Goal: Task Accomplishment & Management: Manage account settings

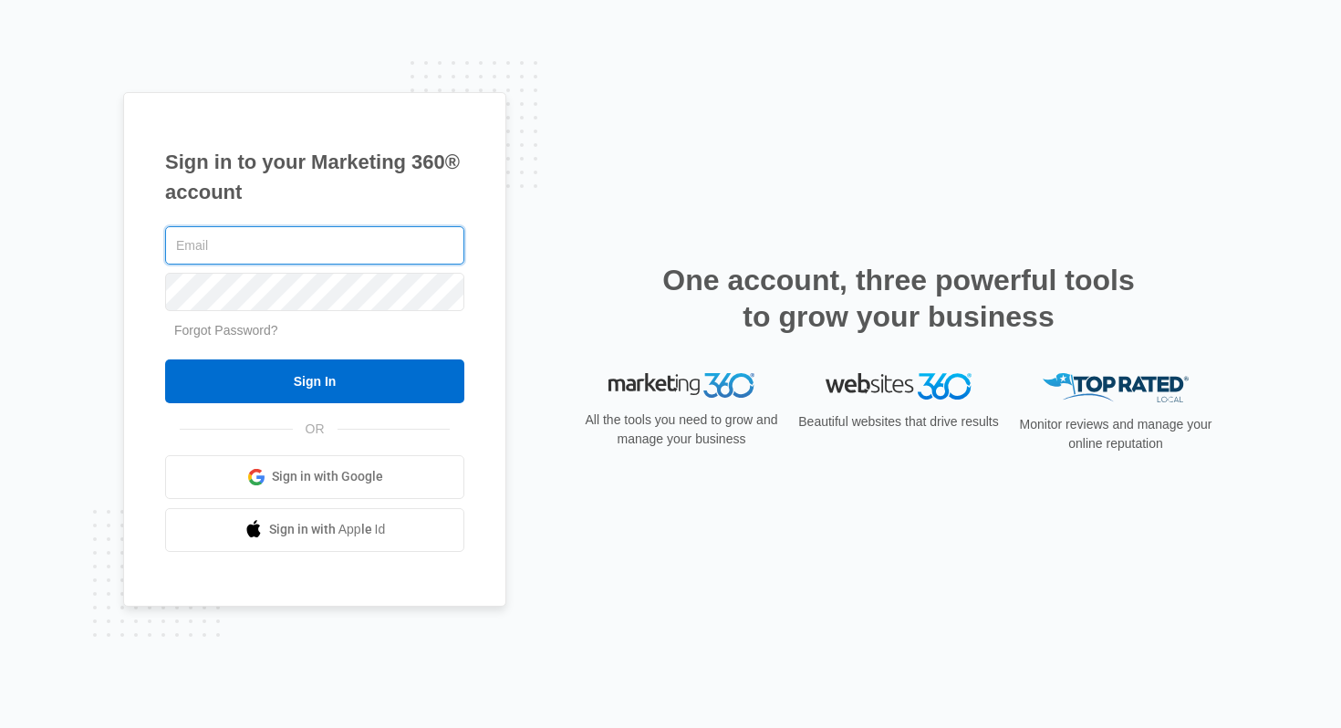
click at [372, 245] on input "text" at bounding box center [314, 245] width 299 height 38
click at [0, 658] on com-1password-button at bounding box center [0, 728] width 0 height 0
type input "[PERSON_NAME][EMAIL_ADDRESS][DOMAIN_NAME]"
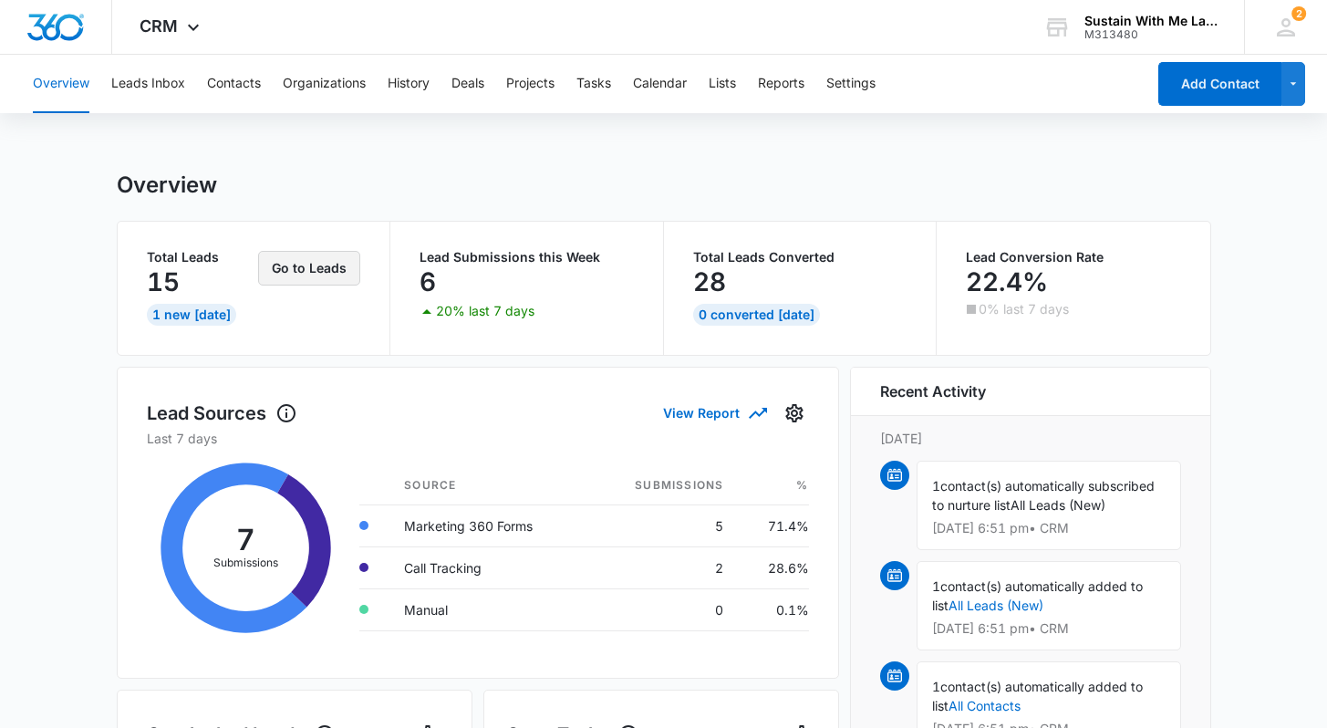
click at [299, 276] on button "Go to Leads" at bounding box center [309, 268] width 102 height 35
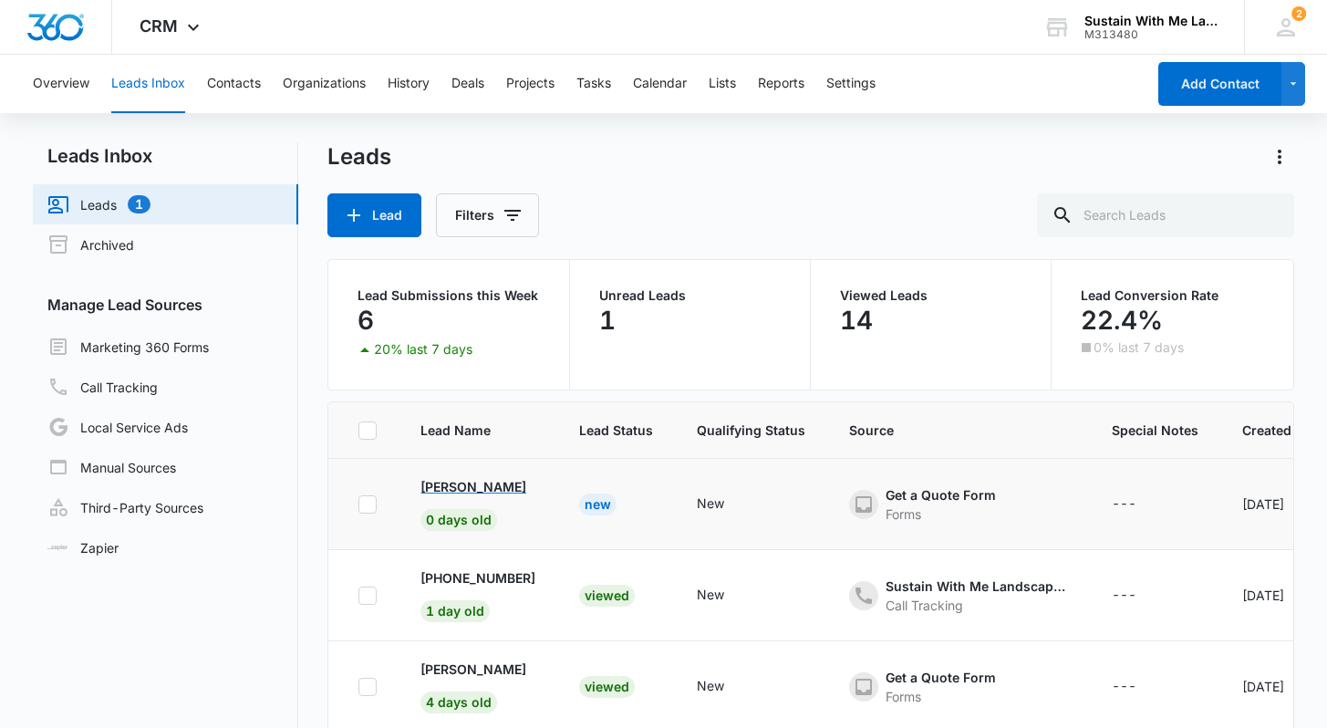
click at [446, 483] on p "[PERSON_NAME]" at bounding box center [473, 486] width 106 height 19
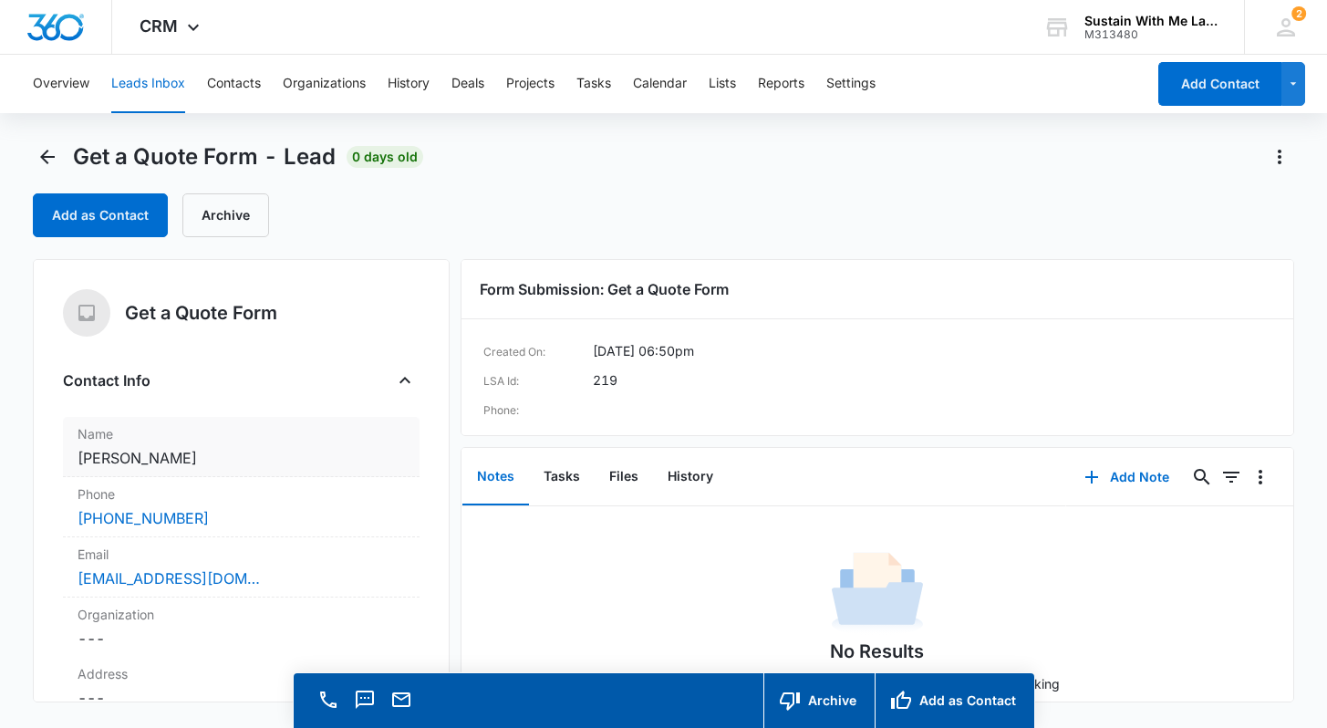
click at [196, 455] on dd "Cancel Save Changes [PERSON_NAME]" at bounding box center [241, 458] width 327 height 22
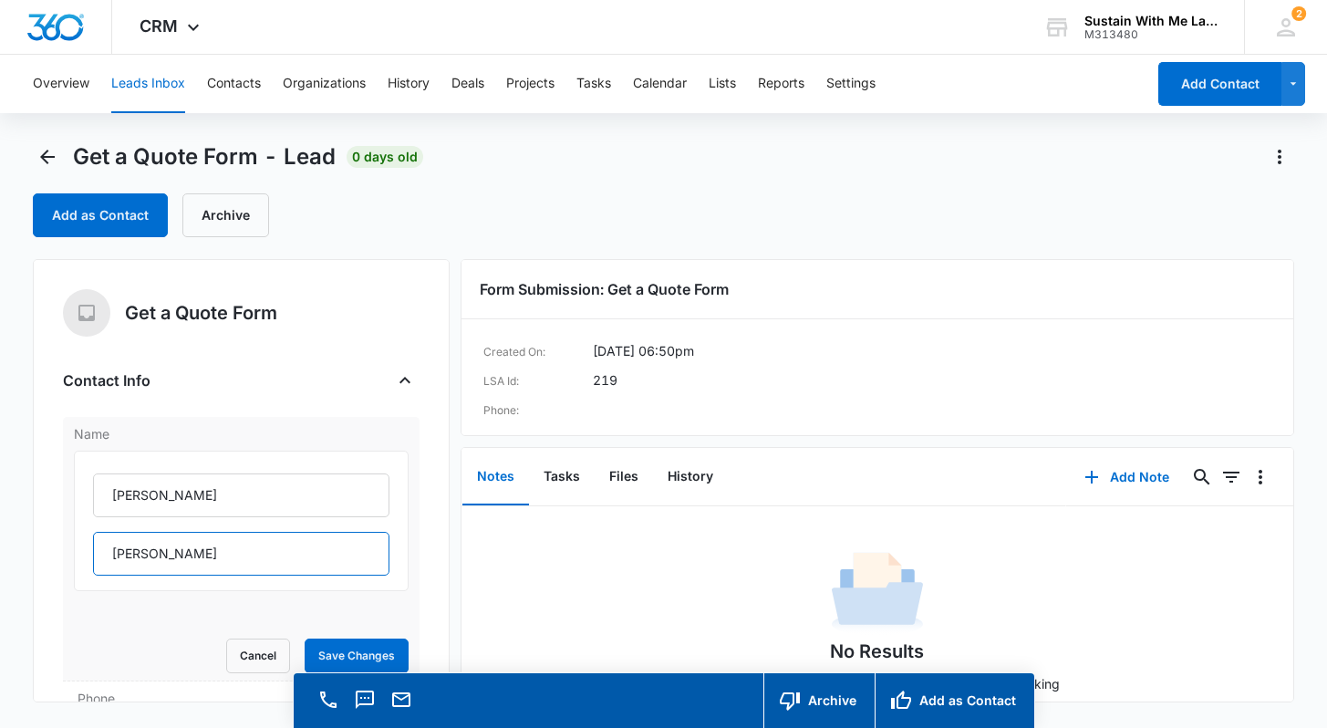
click at [169, 552] on input "[PERSON_NAME]" at bounding box center [241, 554] width 296 height 44
click at [62, 157] on button "Back" at bounding box center [47, 156] width 29 height 29
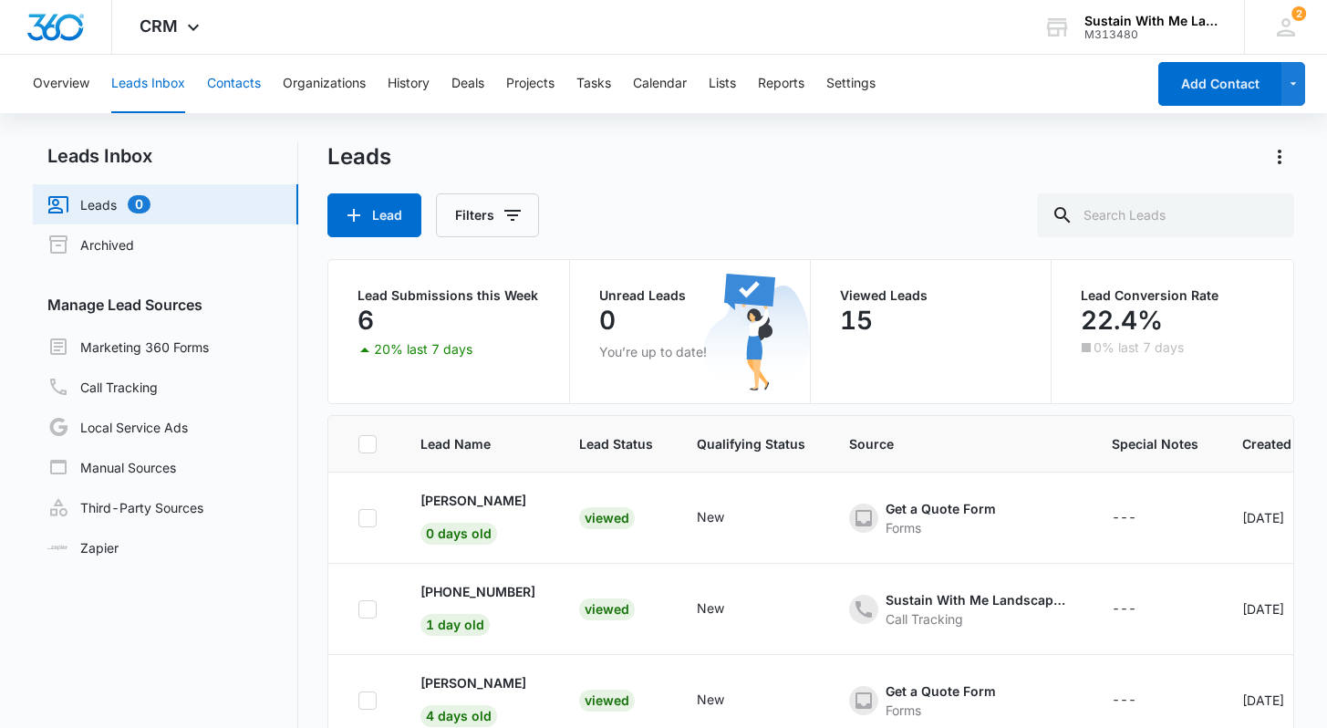
click at [233, 75] on button "Contacts" at bounding box center [234, 84] width 54 height 58
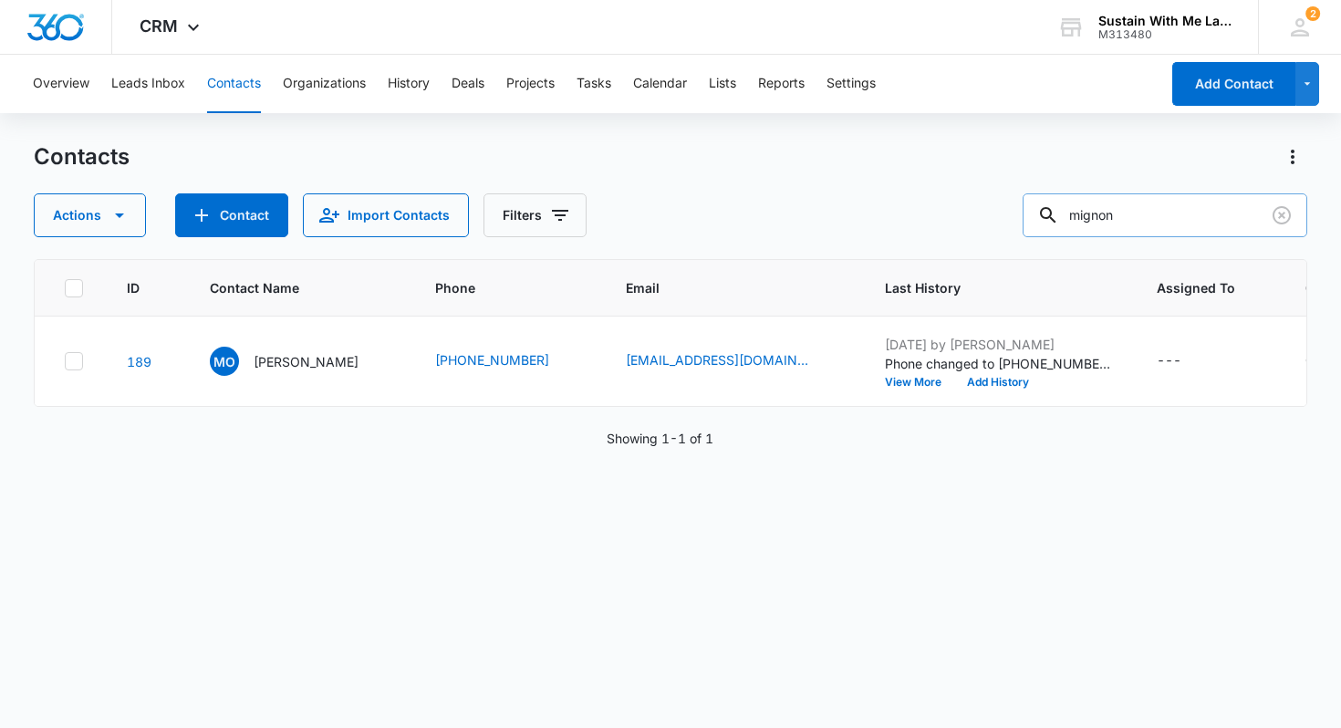
click at [1139, 212] on input "mignon" at bounding box center [1164, 215] width 285 height 44
paste input "[PERSON_NAME]"
type input "[PERSON_NAME]"
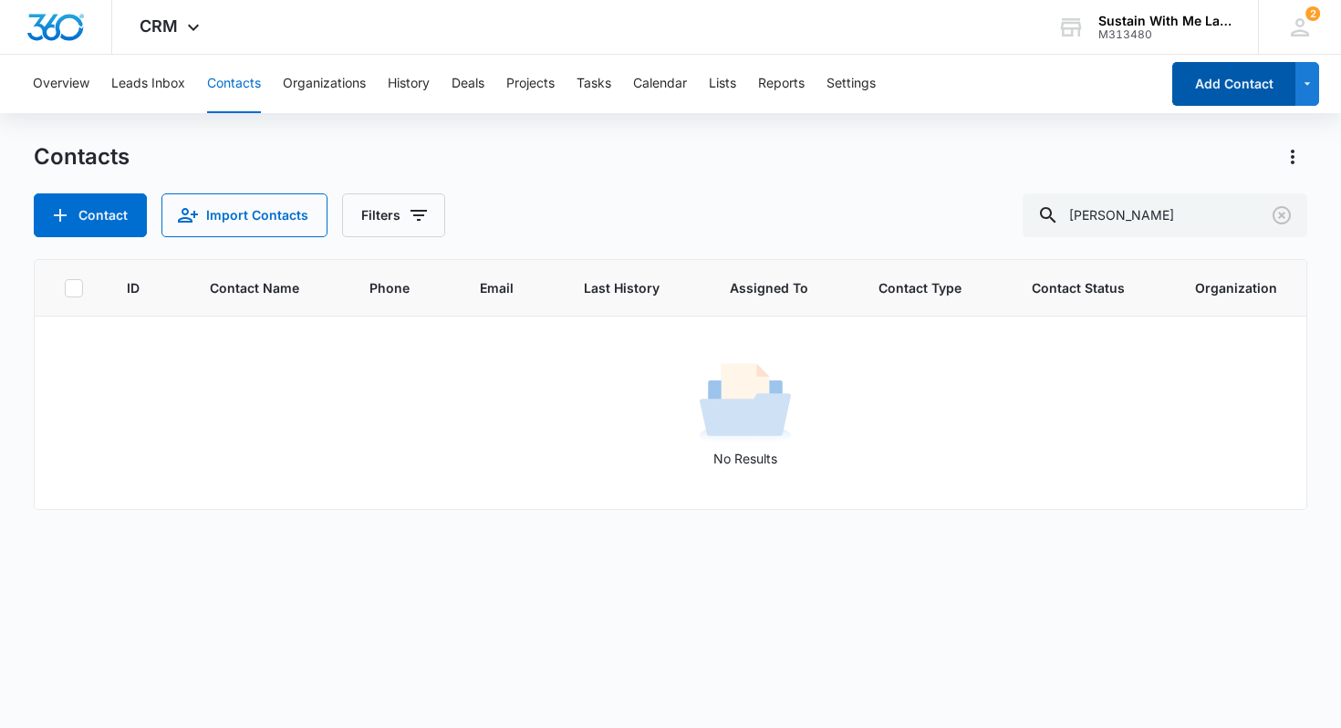
click at [1211, 90] on button "Add Contact" at bounding box center [1233, 84] width 123 height 44
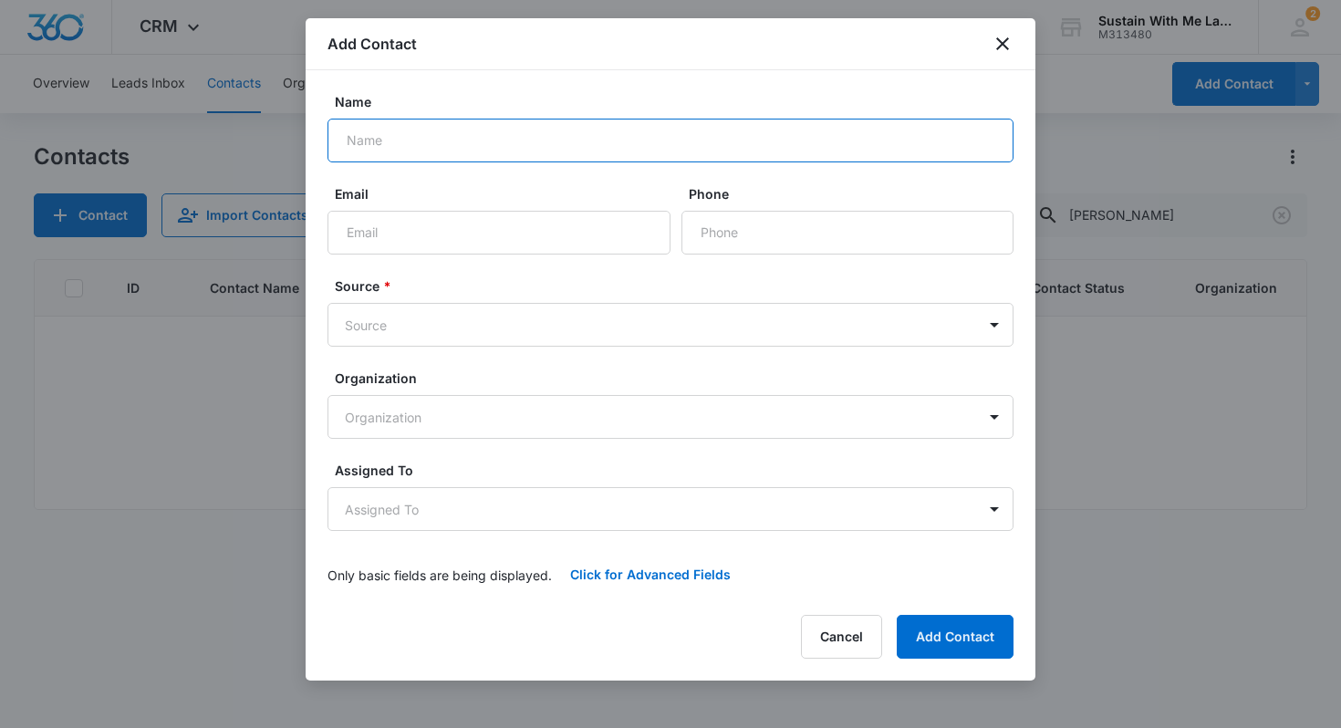
click at [559, 139] on input "Name" at bounding box center [670, 141] width 686 height 44
paste input "[PERSON_NAME]"
type input "[PERSON_NAME]"
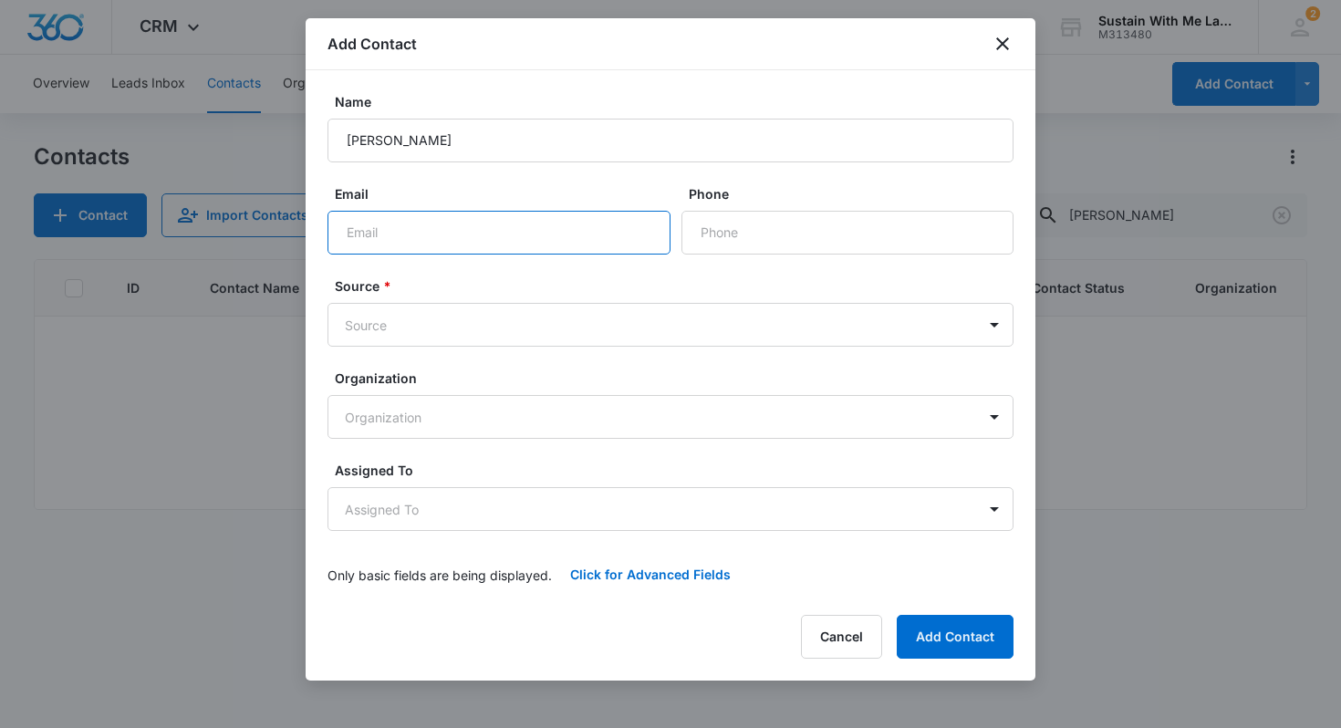
click at [449, 251] on input "Email" at bounding box center [498, 233] width 343 height 44
paste input "[PERSON_NAME][EMAIL_ADDRESS][DOMAIN_NAME]"
type input "[PERSON_NAME][EMAIL_ADDRESS][DOMAIN_NAME]"
click at [759, 245] on input "Phone" at bounding box center [847, 233] width 332 height 44
paste input "[PHONE_NUMBER]"
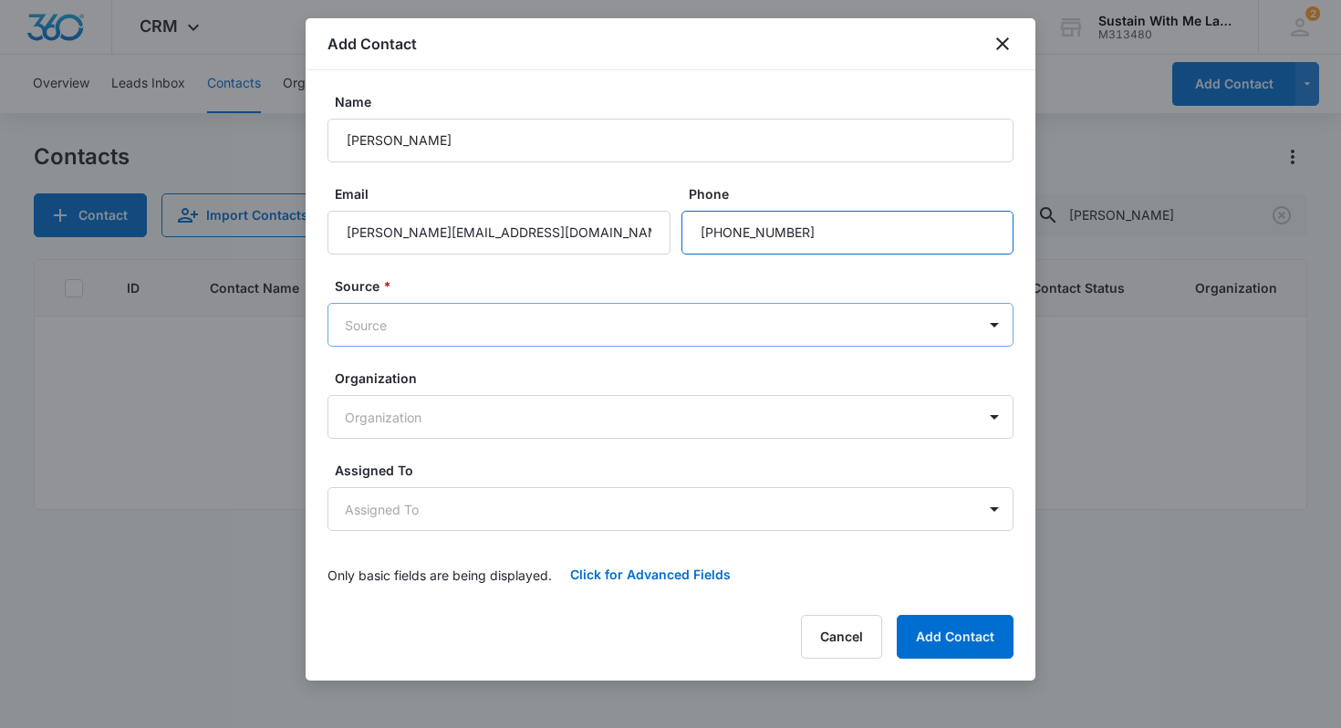
type input "[PHONE_NUMBER]"
click at [721, 308] on body "CRM Apps Reputation Websites Forms CRM Email Social Shop Payments POS Content A…" at bounding box center [670, 364] width 1341 height 728
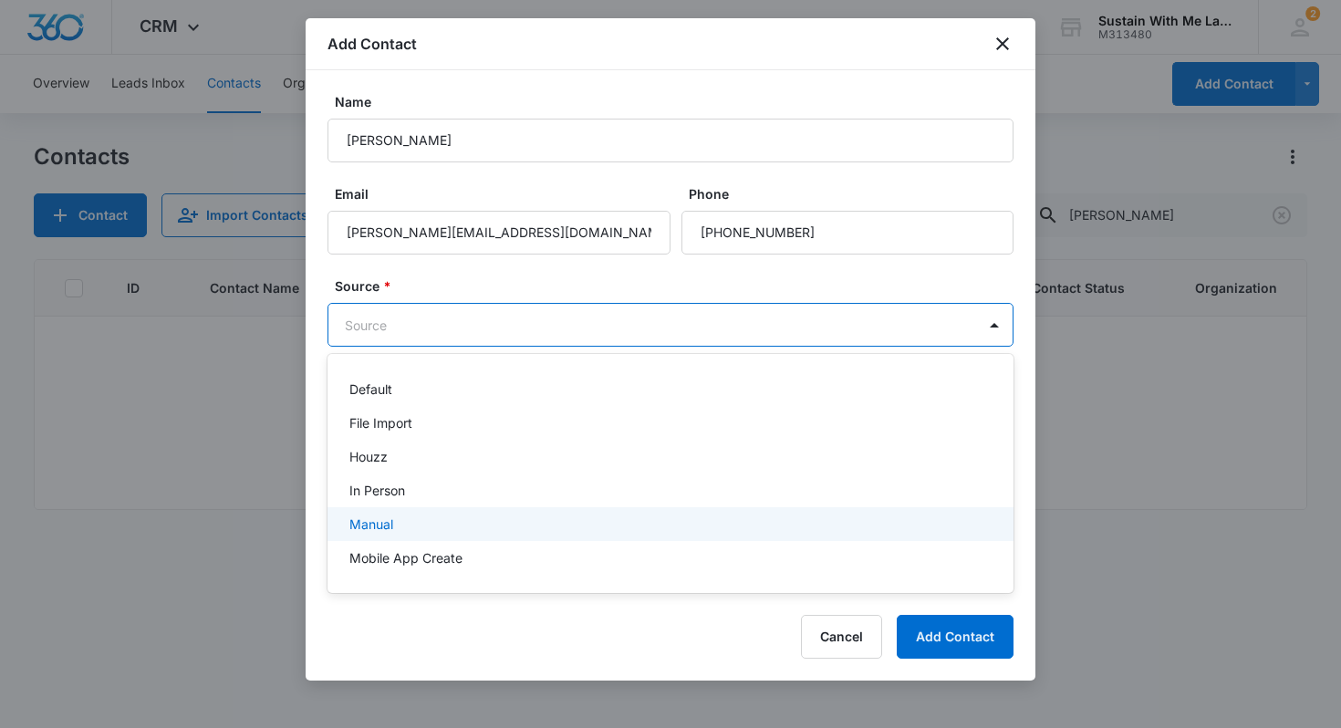
click at [650, 522] on div "Manual" at bounding box center [668, 523] width 638 height 19
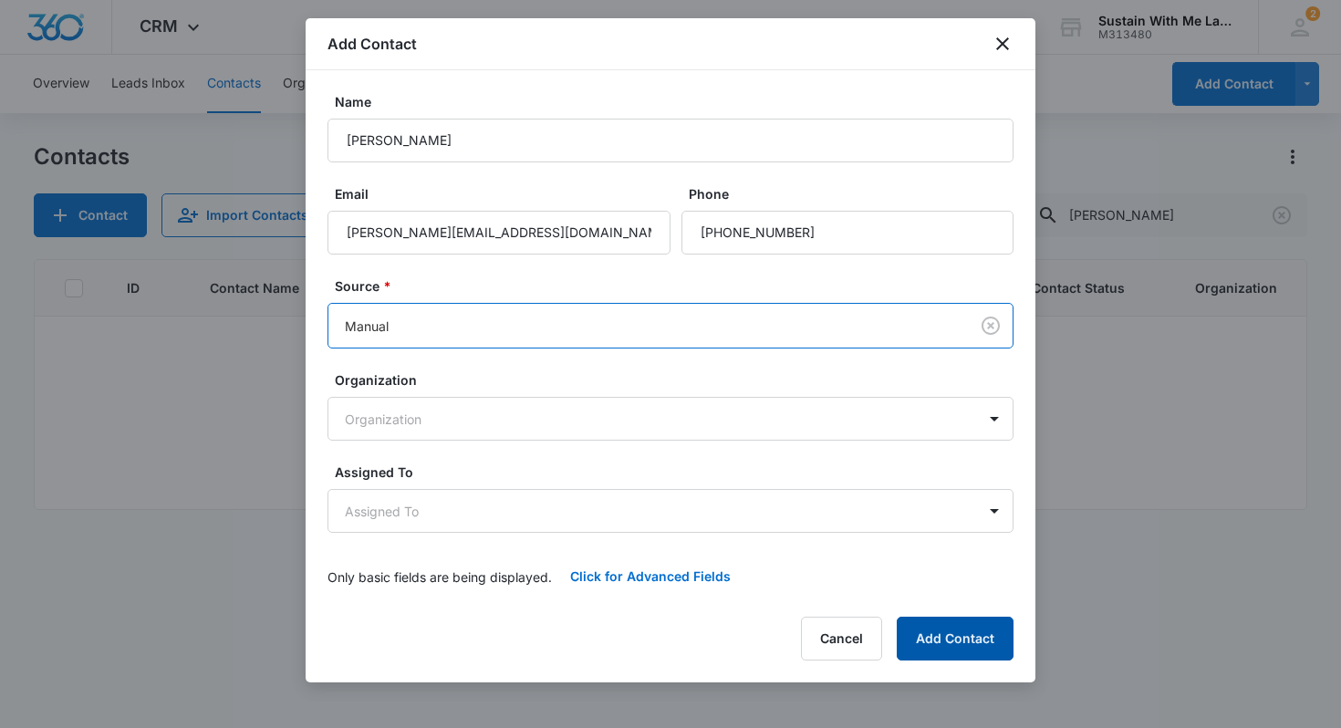
click at [934, 625] on button "Add Contact" at bounding box center [955, 639] width 117 height 44
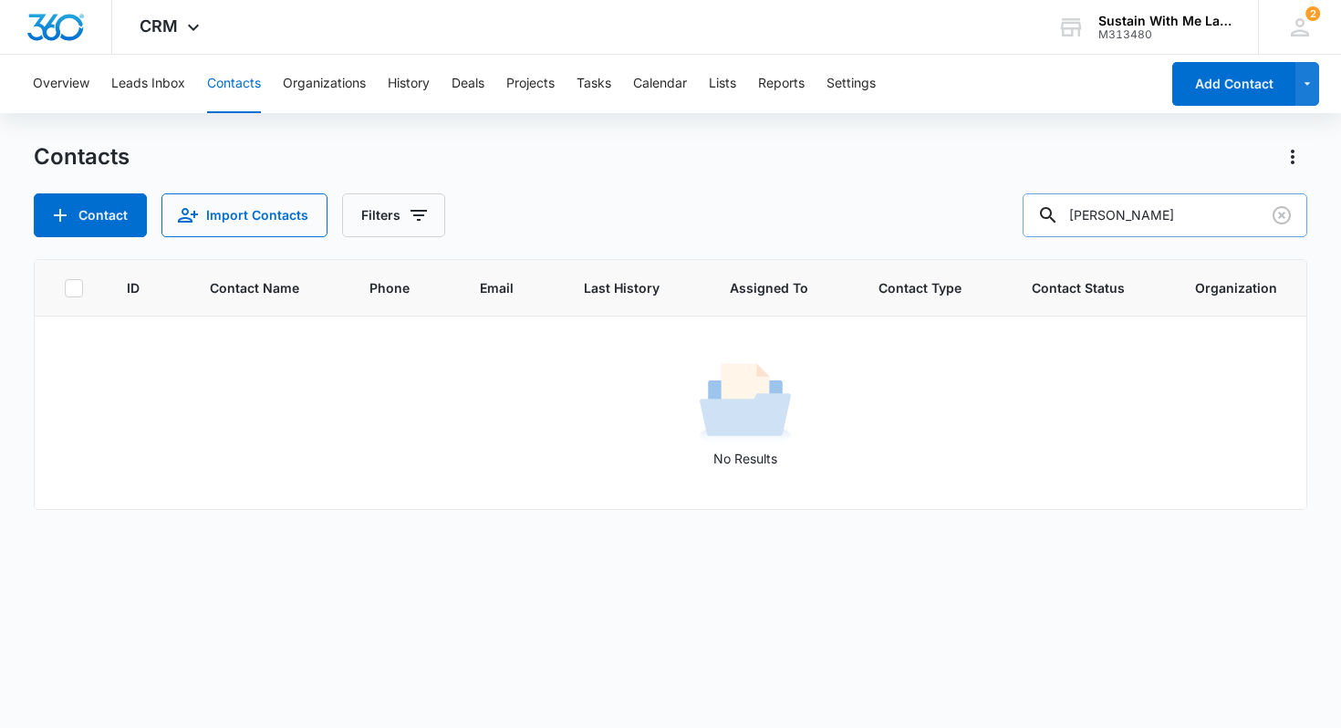
click at [1137, 213] on input "[PERSON_NAME]" at bounding box center [1164, 215] width 285 height 44
click at [1208, 216] on input "[PERSON_NAME]" at bounding box center [1164, 215] width 285 height 44
type input "[PERSON_NAME]"
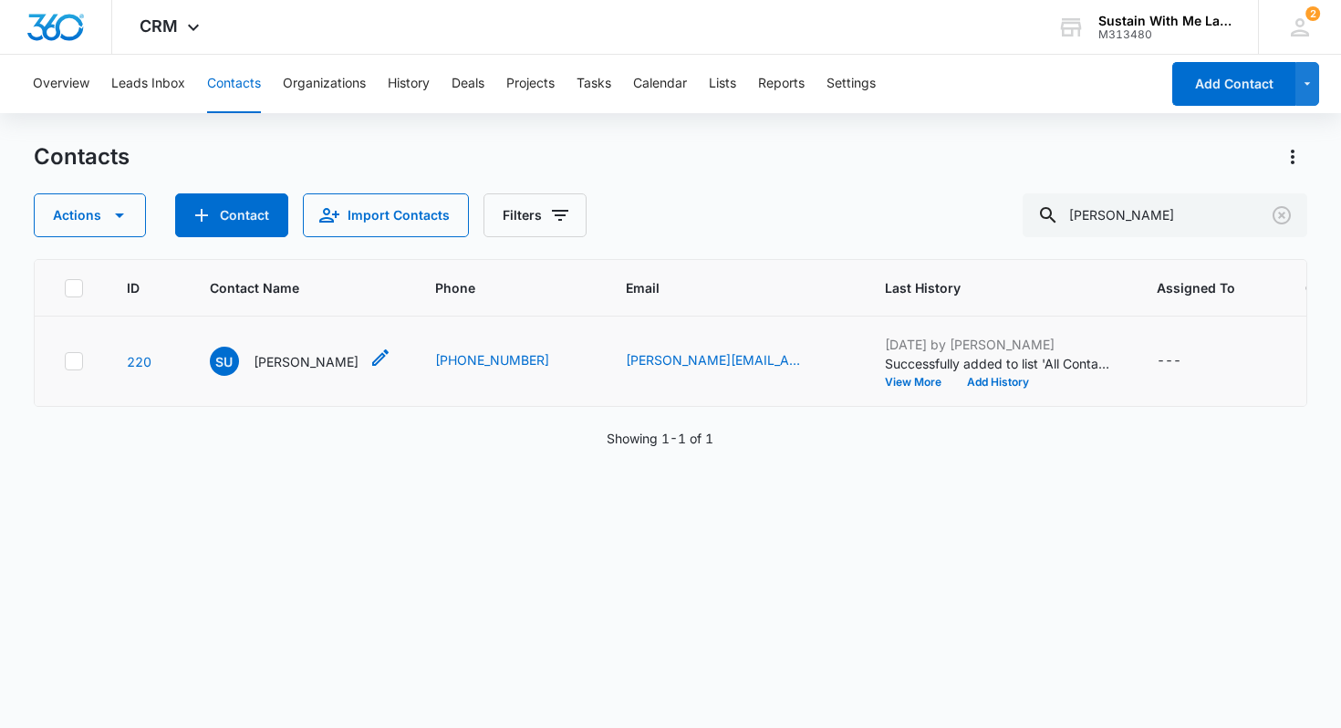
click at [289, 359] on p "[PERSON_NAME]" at bounding box center [306, 361] width 105 height 19
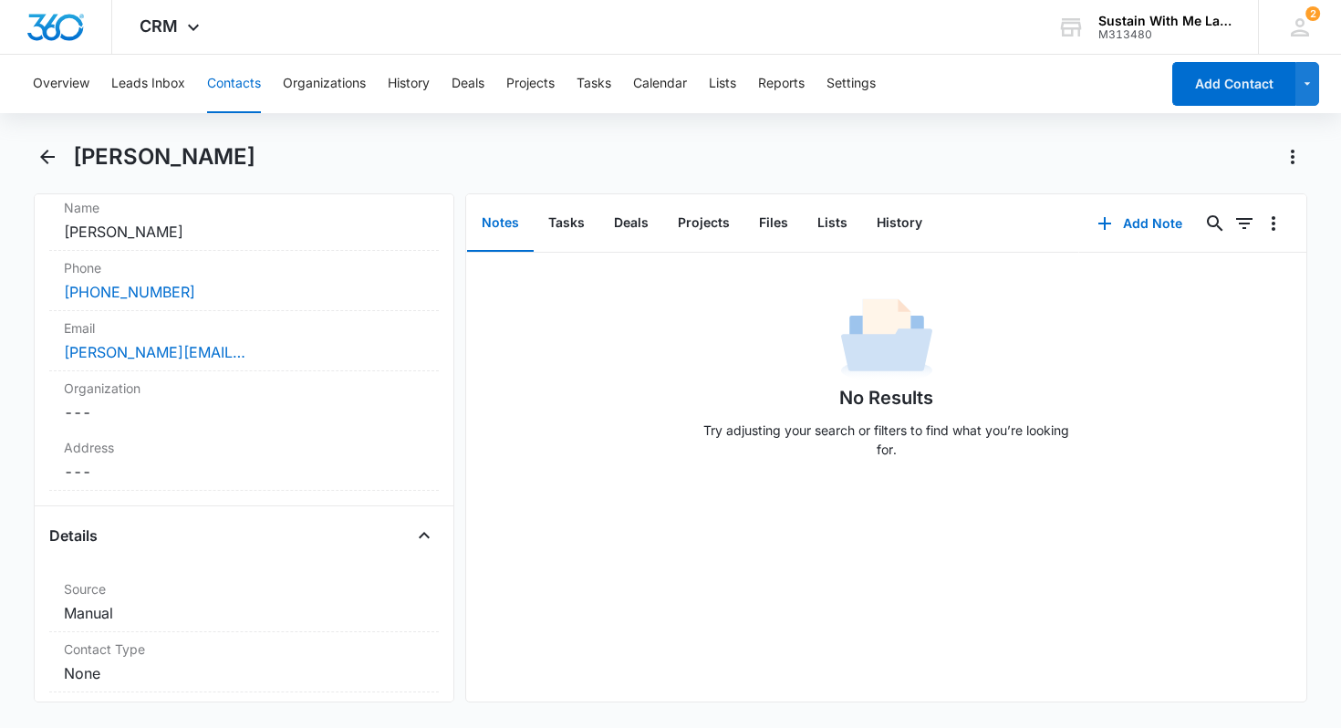
scroll to position [366, 0]
click at [177, 462] on dd "Cancel Save Changes ---" at bounding box center [244, 468] width 361 height 22
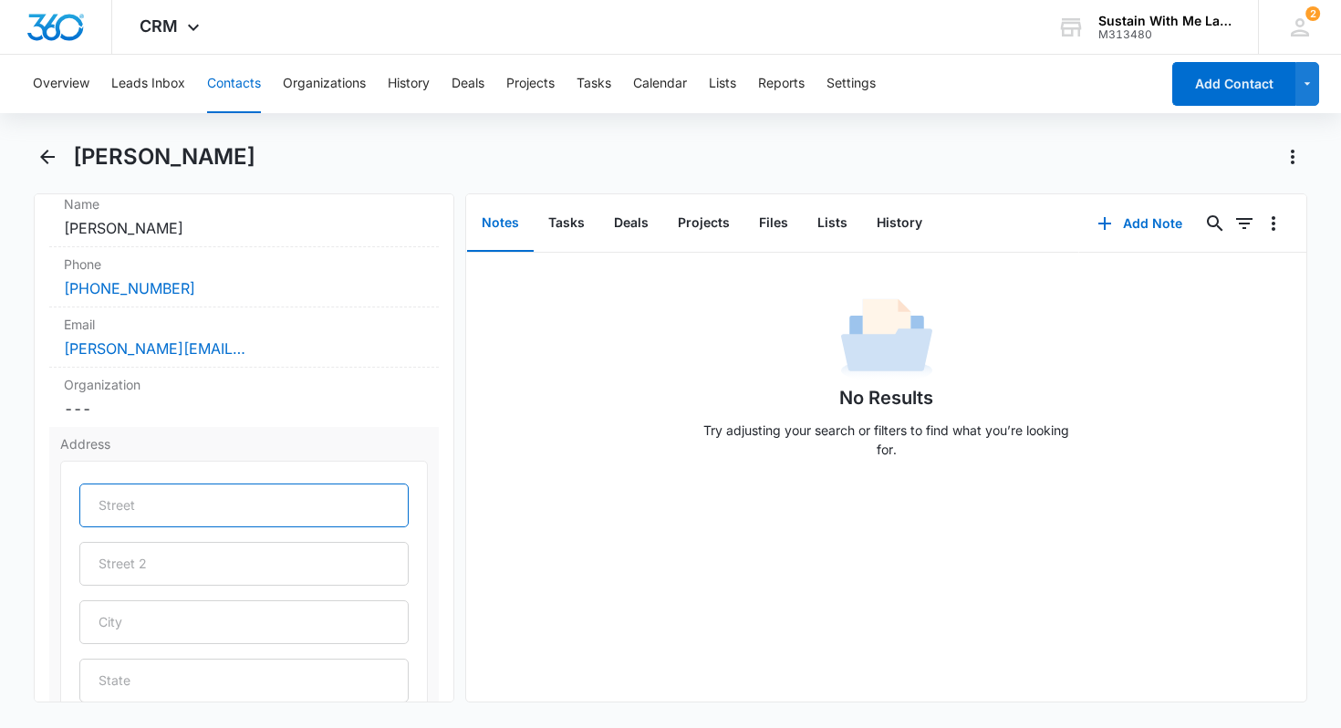
click at [142, 507] on input "text" at bounding box center [244, 505] width 330 height 44
paste input "[STREET_ADDRESS]"
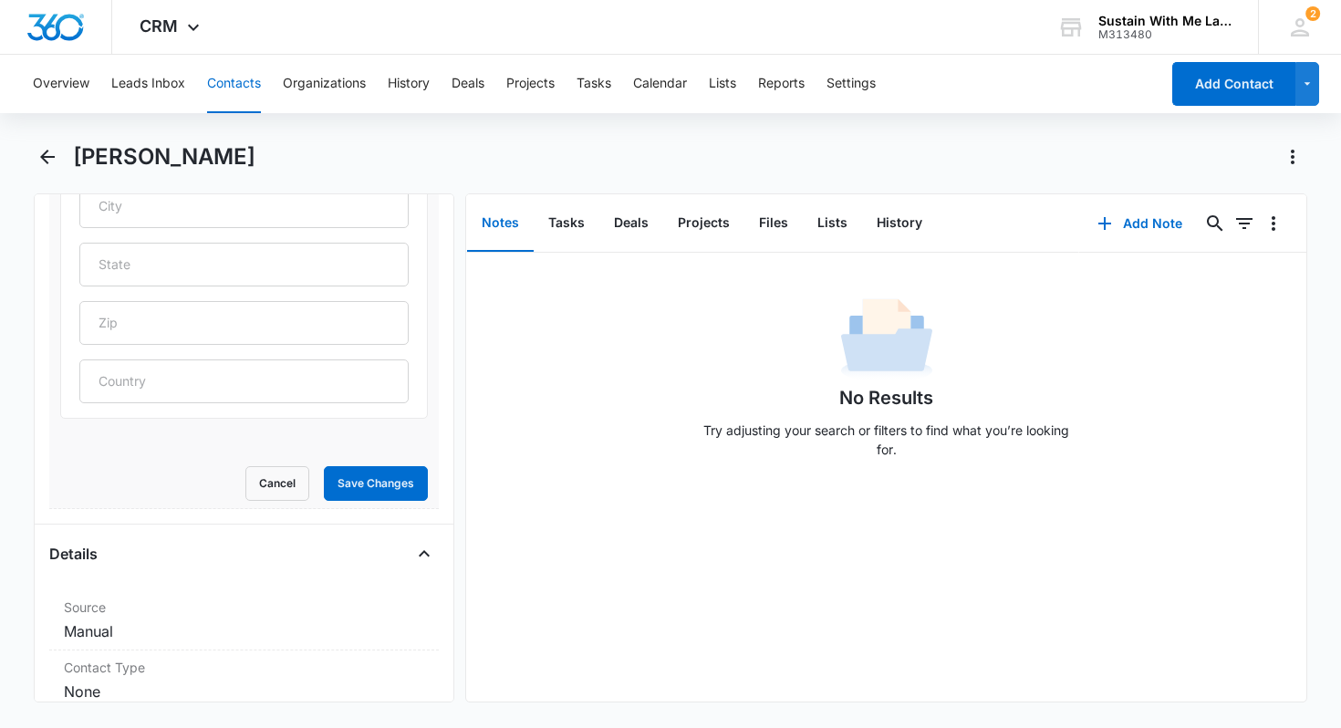
scroll to position [791, 0]
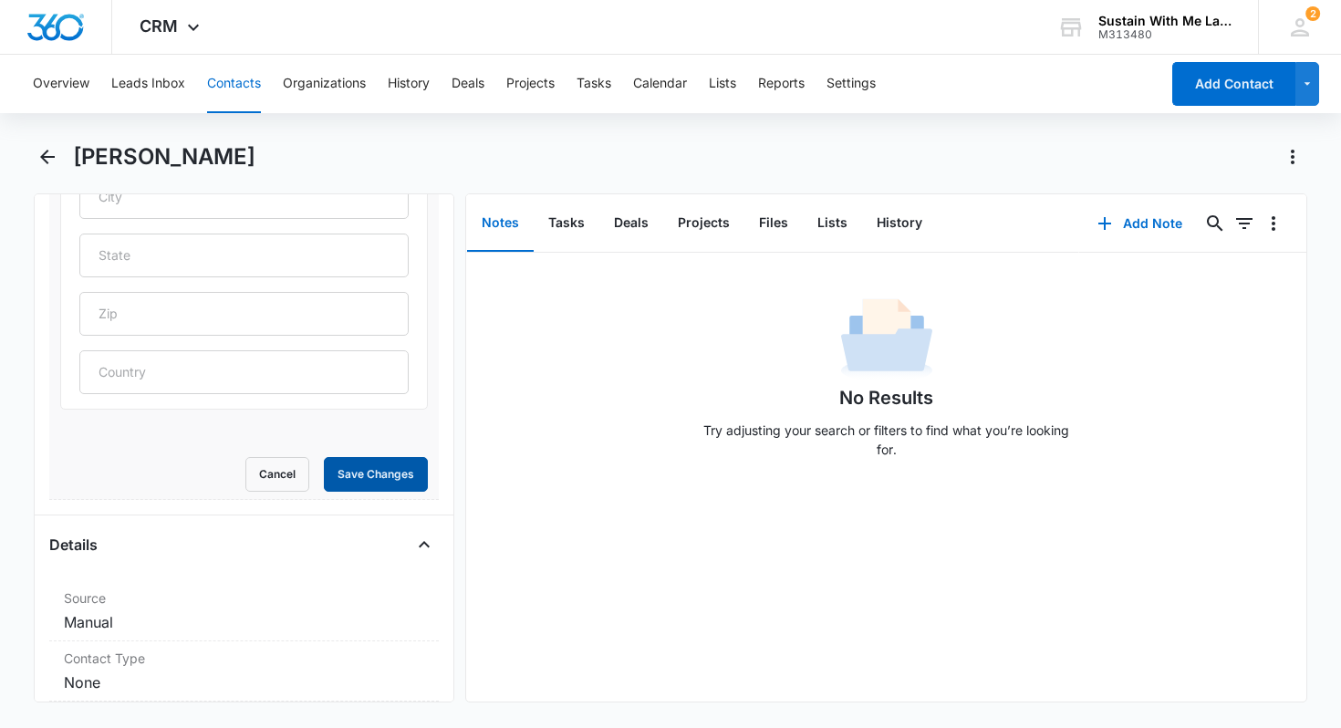
type input "[STREET_ADDRESS]"
click at [342, 472] on button "Save Changes" at bounding box center [376, 474] width 104 height 35
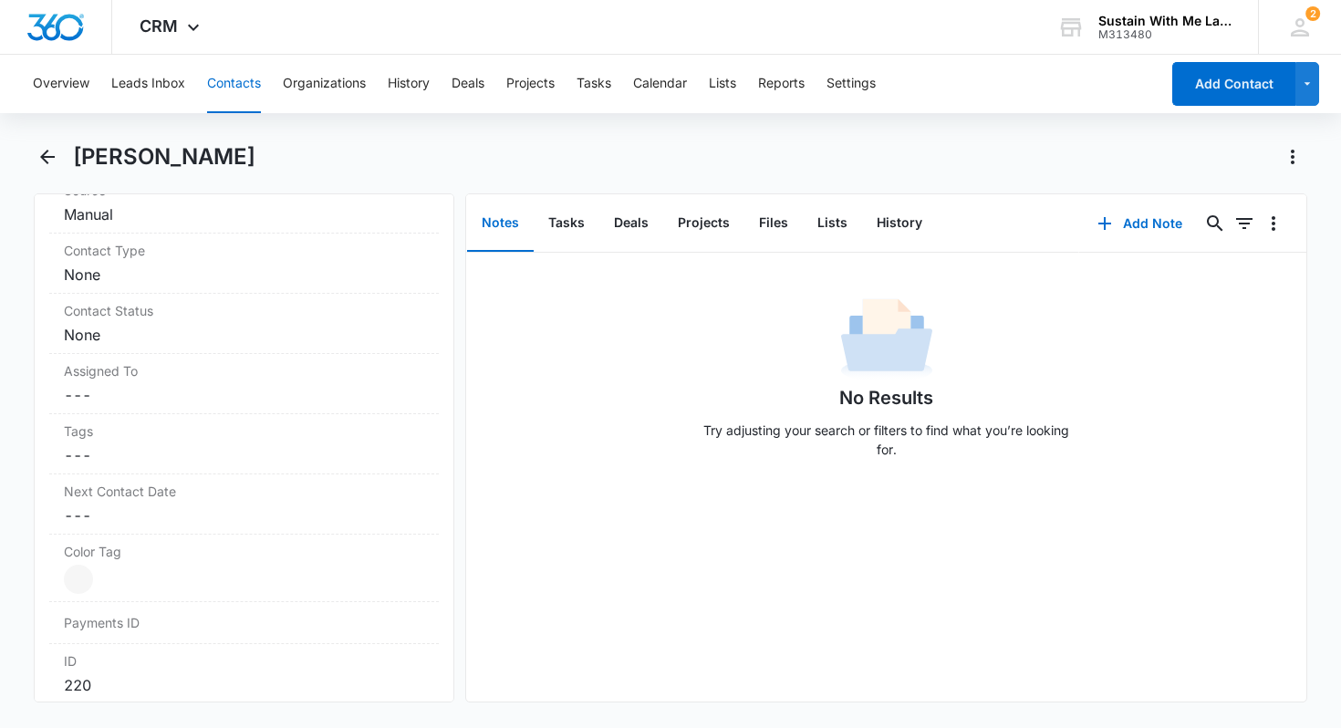
scroll to position [756, 0]
click at [1123, 218] on button "Add Note" at bounding box center [1139, 224] width 121 height 44
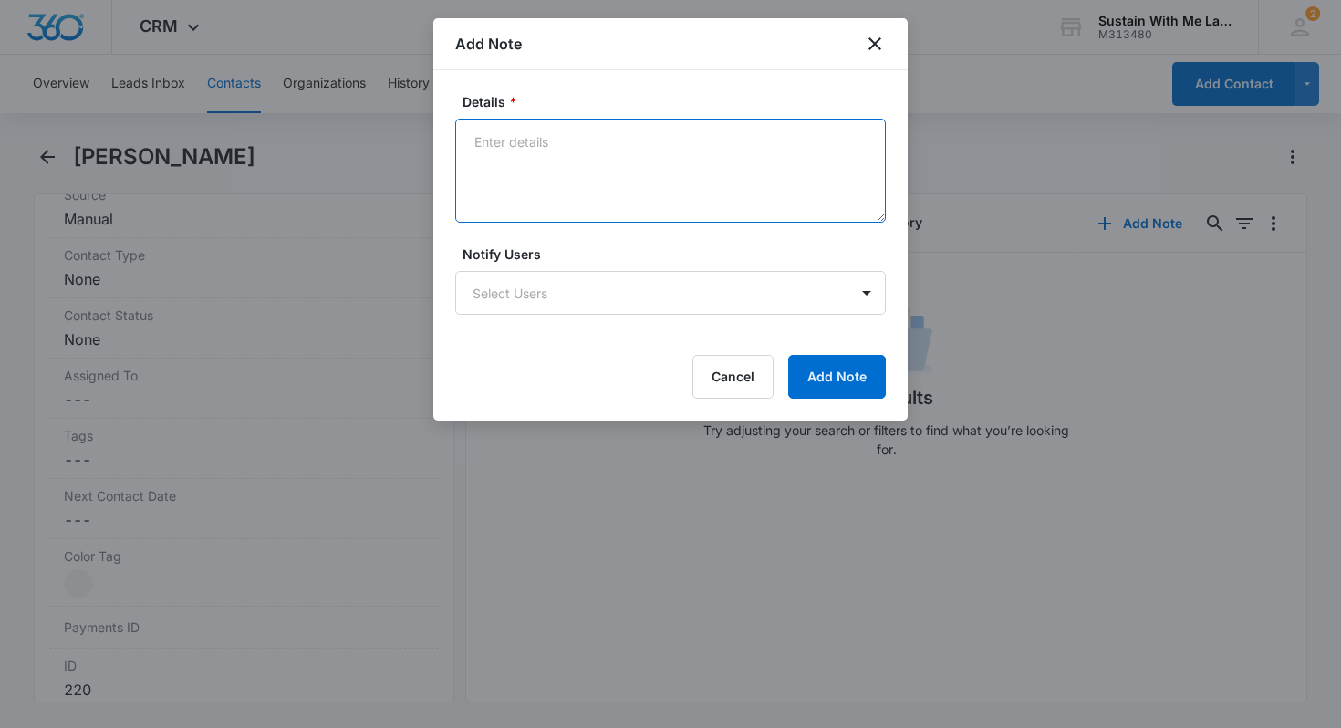
click at [618, 191] on textarea "Details *" at bounding box center [670, 171] width 430 height 104
type textarea "initial consult 8/13. bed repair consultation 8/22"
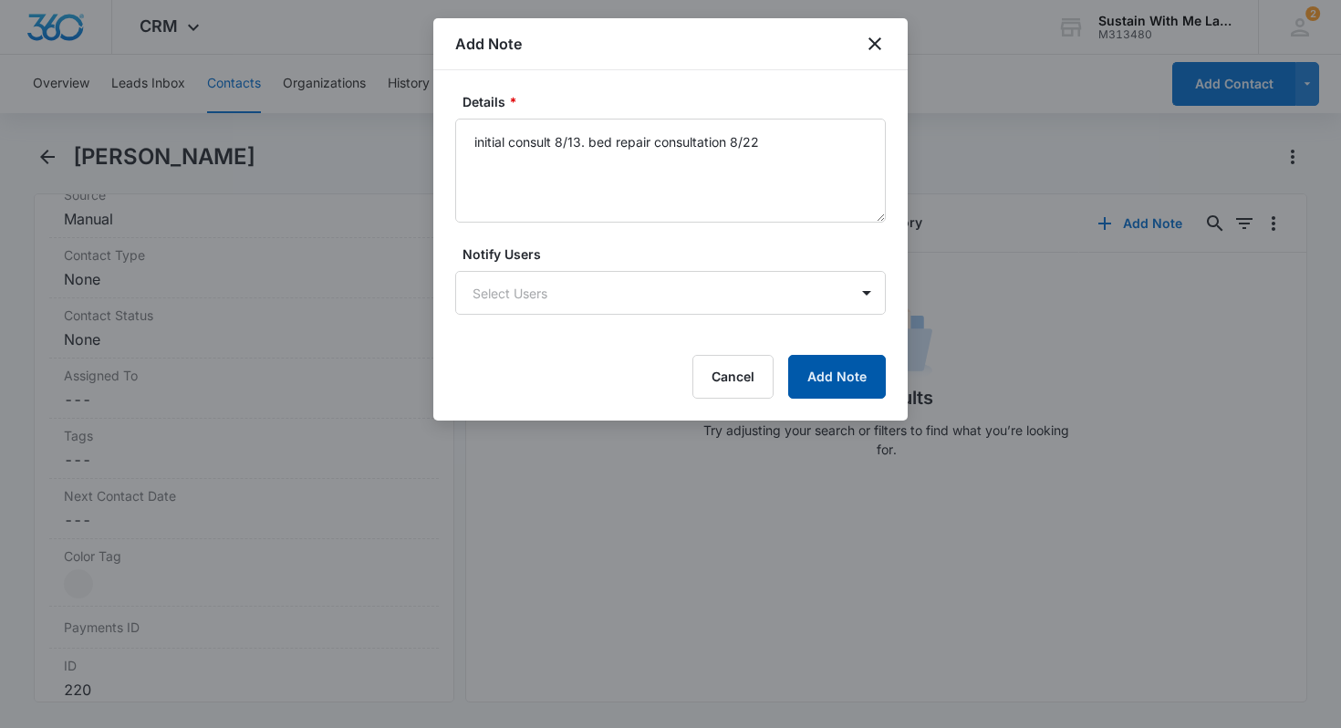
click at [840, 359] on button "Add Note" at bounding box center [837, 377] width 98 height 44
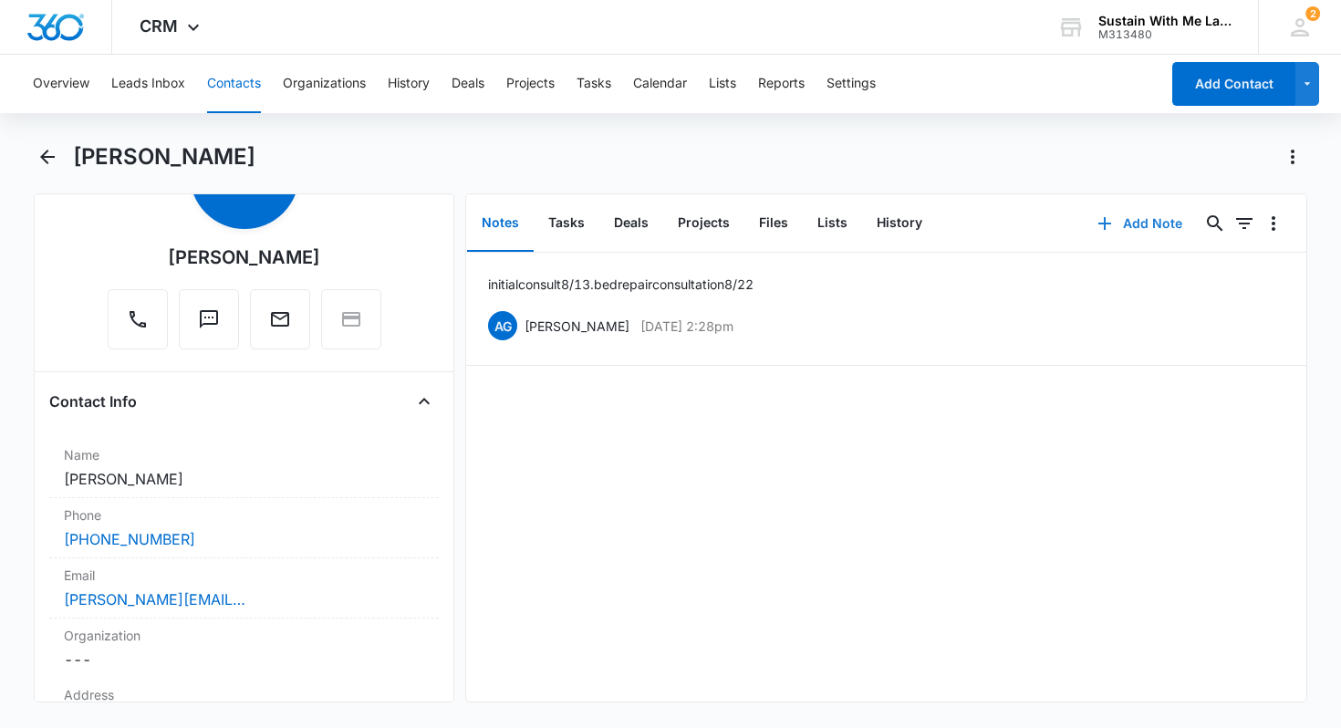
scroll to position [145, 0]
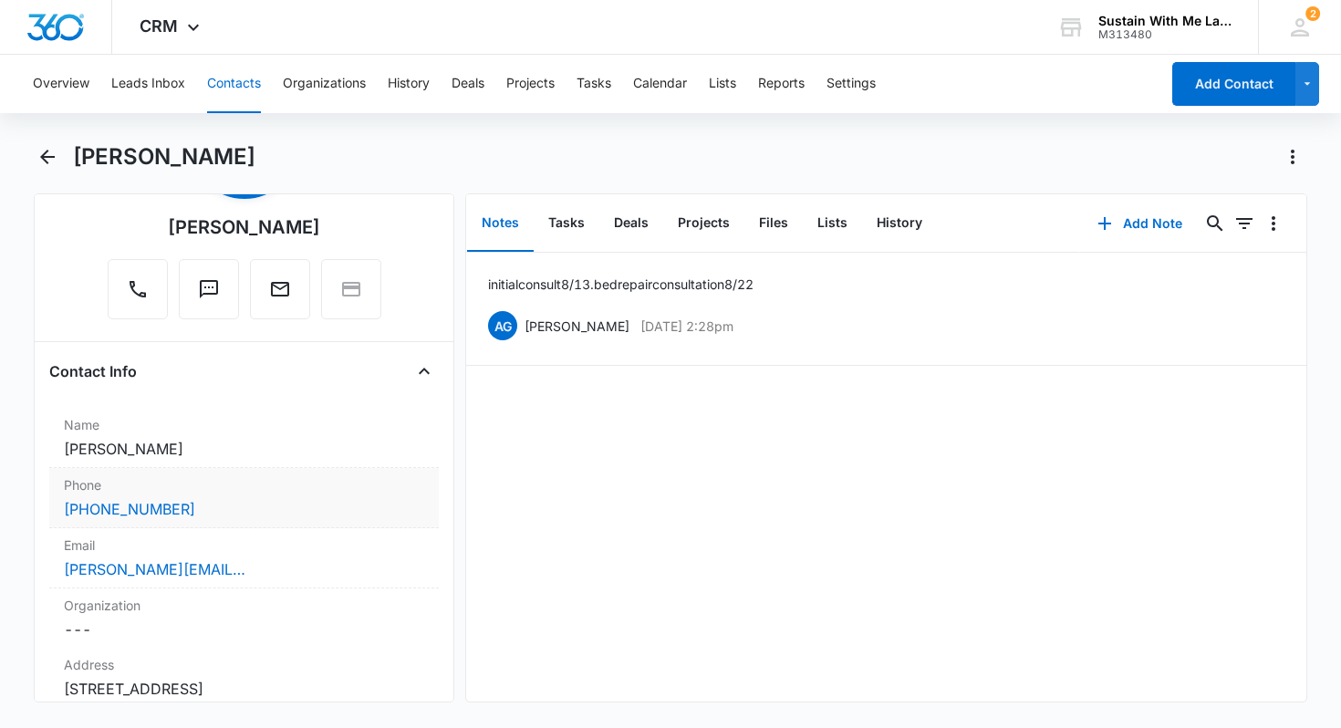
click at [241, 499] on div "[PHONE_NUMBER]" at bounding box center [244, 509] width 361 height 22
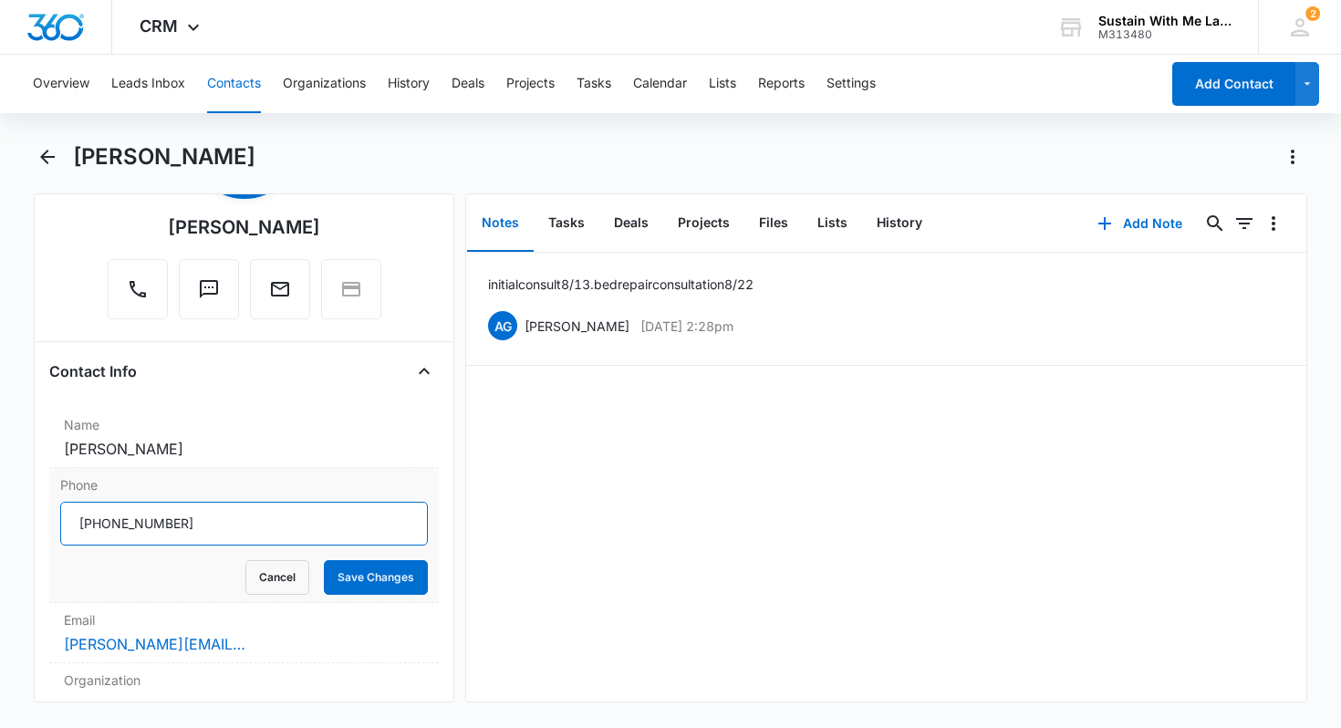
click at [231, 521] on input "Phone" at bounding box center [244, 524] width 368 height 44
